Goal: Find specific page/section: Find specific page/section

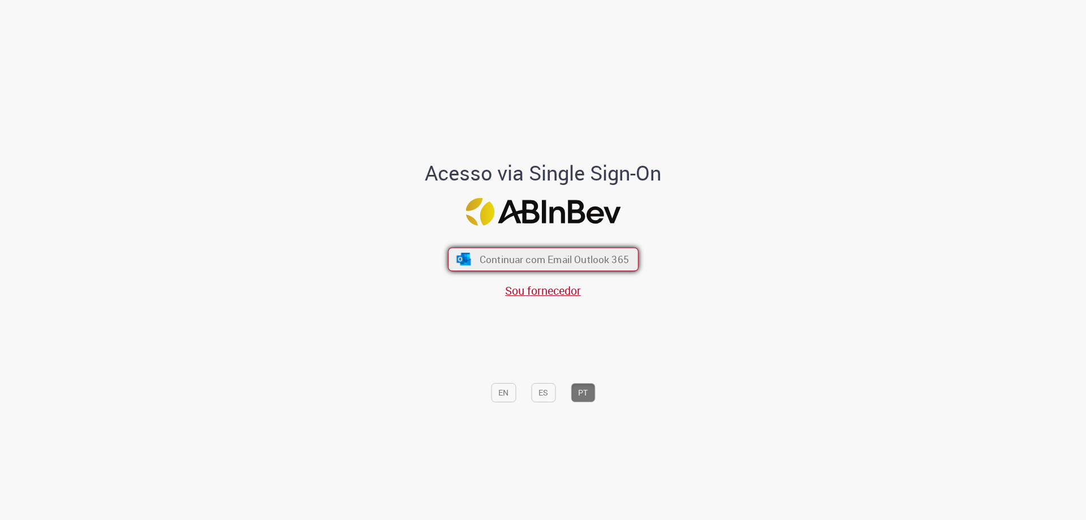
click at [512, 255] on span "Continuar com Email Outlook 365" at bounding box center [553, 259] width 149 height 13
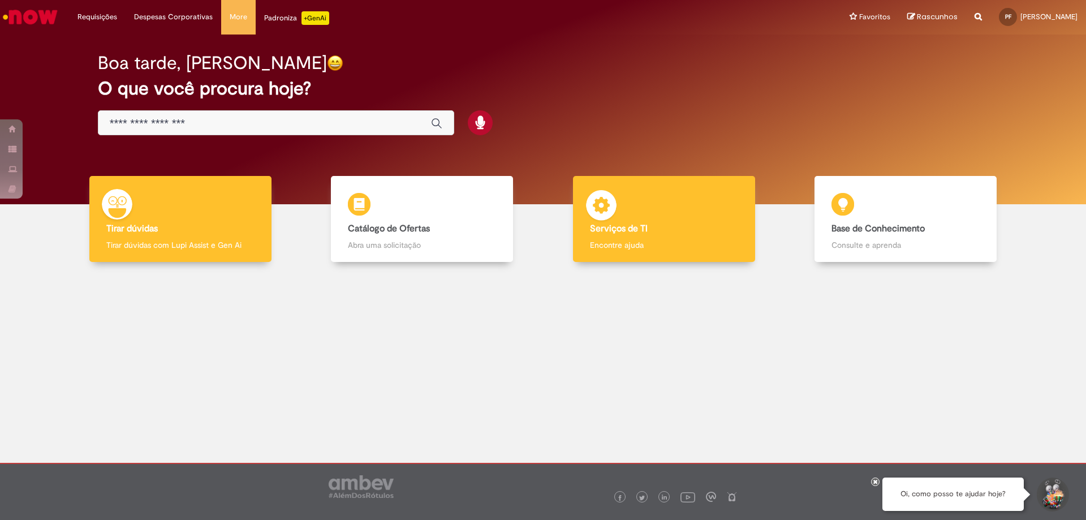
click at [640, 236] on div "Serviços de TI Serviços de TI Encontre ajuda" at bounding box center [664, 219] width 182 height 87
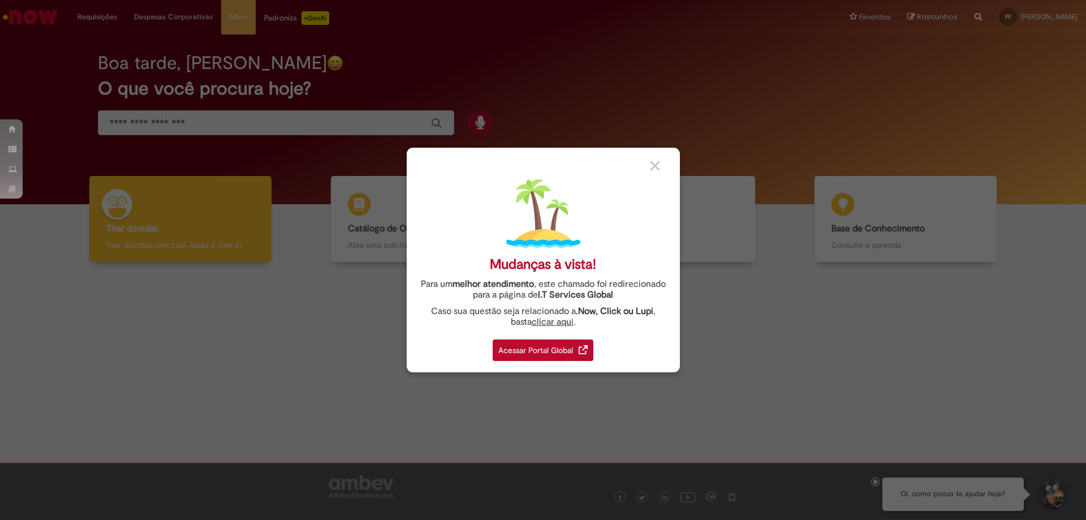
click at [567, 346] on div "Acessar Portal Global" at bounding box center [543, 350] width 101 height 22
